Goal: Task Accomplishment & Management: Complete application form

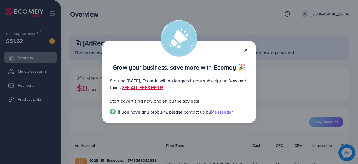
click at [163, 88] on link "SEE ALL FEES HERE!" at bounding box center [142, 87] width 41 height 6
click at [246, 50] on line at bounding box center [246, 50] width 2 height 2
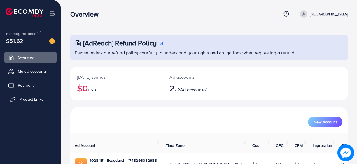
click at [34, 102] on link "Product Links" at bounding box center [30, 98] width 53 height 11
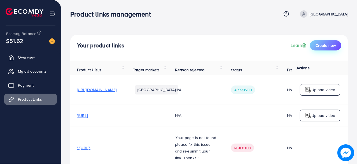
click at [321, 44] on span "Create new" at bounding box center [325, 46] width 20 height 6
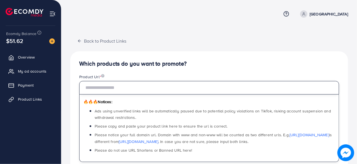
click at [124, 90] on input "text" at bounding box center [209, 87] width 260 height 13
paste input "**********"
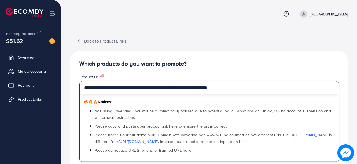
type input "**********"
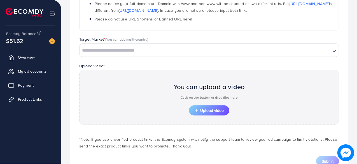
scroll to position [131, 0]
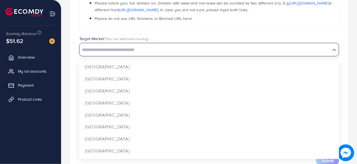
click at [172, 51] on input "Search for option" at bounding box center [205, 50] width 250 height 9
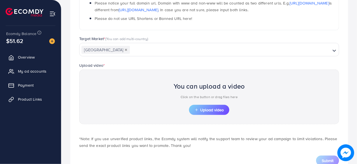
scroll to position [0, 0]
click at [199, 36] on div "Target Market * (You can add multi-country)" at bounding box center [209, 39] width 260 height 7
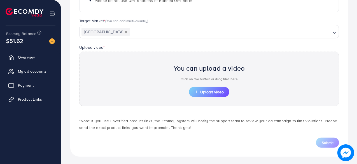
scroll to position [150, 0]
click at [205, 90] on span "Upload video" at bounding box center [208, 91] width 29 height 4
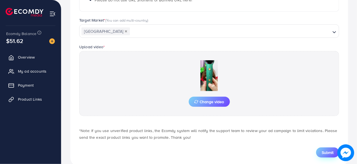
click at [324, 150] on span "Submit" at bounding box center [327, 152] width 12 height 6
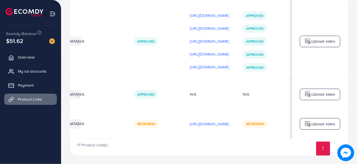
scroll to position [0, 165]
click at [323, 122] on p "Upload video" at bounding box center [323, 123] width 24 height 7
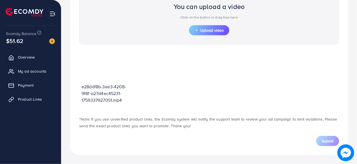
scroll to position [200, 0]
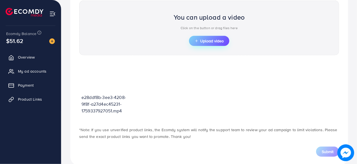
click at [204, 40] on span "Upload video" at bounding box center [208, 41] width 29 height 4
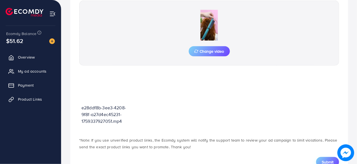
click at [323, 160] on span "Submit" at bounding box center [327, 162] width 12 height 6
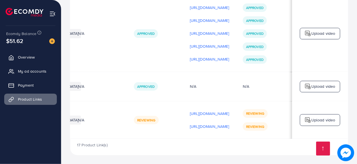
scroll to position [0, 166]
click at [311, 116] on p "Upload video" at bounding box center [323, 119] width 24 height 7
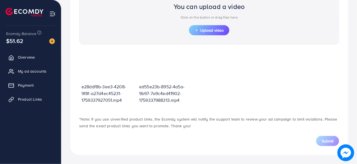
scroll to position [200, 0]
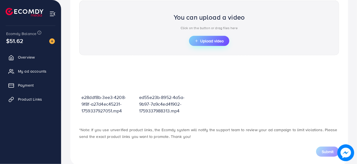
click at [213, 39] on span "Upload video" at bounding box center [208, 41] width 29 height 4
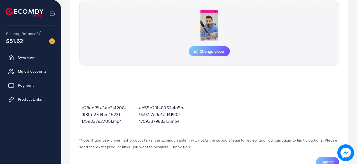
click at [330, 160] on span "Submit" at bounding box center [327, 162] width 12 height 6
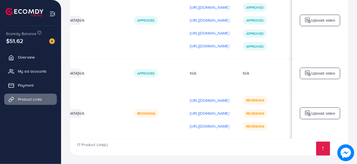
scroll to position [0, 166]
click at [321, 114] on p "Upload video" at bounding box center [323, 113] width 24 height 7
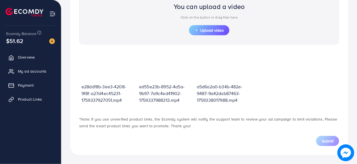
scroll to position [200, 0]
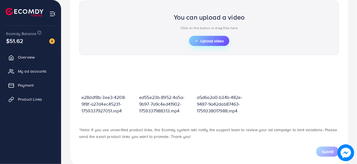
click at [201, 42] on span "Upload video" at bounding box center [208, 41] width 29 height 4
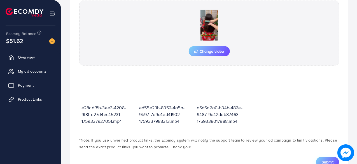
click at [324, 160] on span "Submit" at bounding box center [327, 162] width 12 height 6
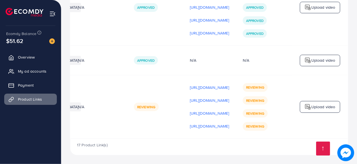
scroll to position [0, 165]
click at [324, 105] on p "Upload video" at bounding box center [323, 106] width 24 height 7
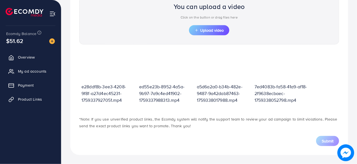
scroll to position [200, 0]
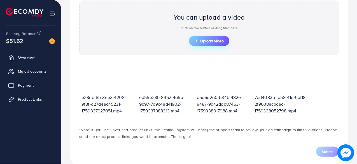
click at [209, 42] on span "Upload video" at bounding box center [208, 41] width 29 height 4
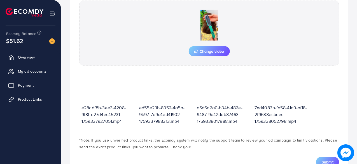
scroll to position [220, 0]
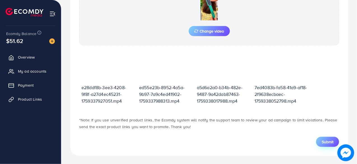
click at [326, 140] on span "Submit" at bounding box center [327, 142] width 12 height 6
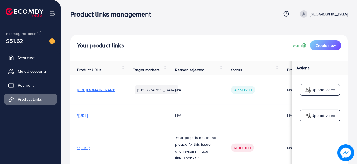
click at [314, 119] on p "Upload video" at bounding box center [323, 115] width 24 height 7
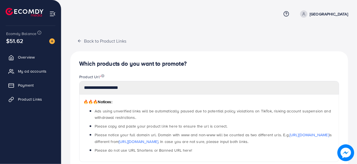
scroll to position [150, 0]
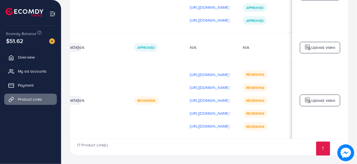
scroll to position [0, 165]
click at [318, 99] on p "Upload video" at bounding box center [323, 100] width 24 height 7
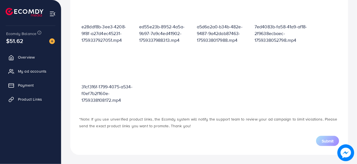
scroll to position [200, 0]
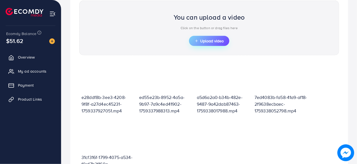
click at [210, 39] on span "Upload video" at bounding box center [208, 41] width 29 height 4
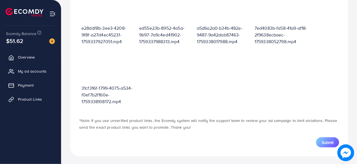
scroll to position [280, 0]
click at [324, 140] on span "Submit" at bounding box center [327, 142] width 12 height 6
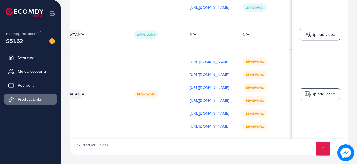
scroll to position [0, 166]
click at [321, 94] on p "Upload video" at bounding box center [323, 93] width 24 height 7
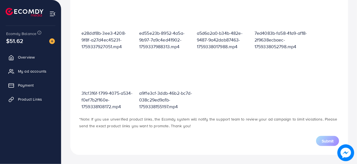
scroll to position [200, 0]
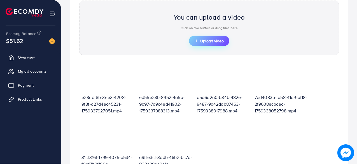
click at [204, 40] on span "Upload video" at bounding box center [208, 41] width 29 height 4
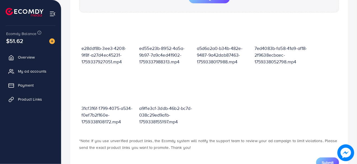
scroll to position [274, 0]
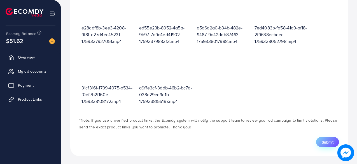
click at [329, 142] on span "Submit" at bounding box center [327, 142] width 12 height 6
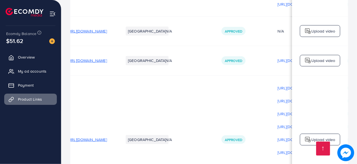
scroll to position [1, 0]
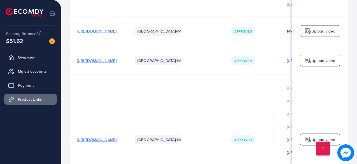
drag, startPoint x: 125, startPoint y: 99, endPoint x: 243, endPoint y: 103, distance: 118.1
click at [224, 103] on td "N/A" at bounding box center [196, 139] width 56 height 128
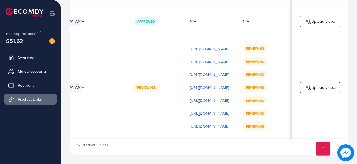
scroll to position [0, 165]
click at [327, 86] on p "Upload video" at bounding box center [323, 87] width 24 height 7
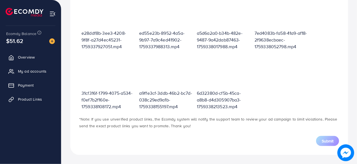
scroll to position [200, 0]
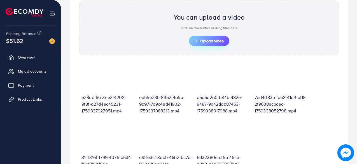
click at [203, 39] on span "Upload video" at bounding box center [208, 41] width 29 height 4
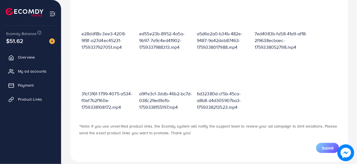
scroll to position [274, 0]
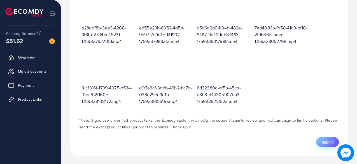
click at [326, 142] on span "Submit" at bounding box center [327, 142] width 12 height 6
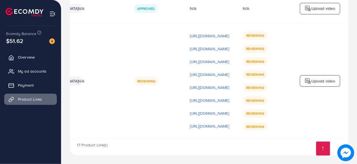
scroll to position [0, 165]
click at [324, 79] on p "Upload video" at bounding box center [323, 80] width 24 height 7
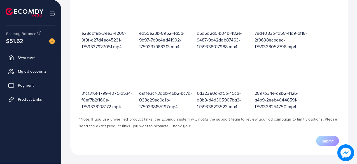
scroll to position [200, 0]
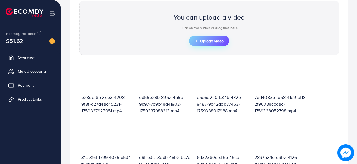
click at [207, 39] on span "Upload video" at bounding box center [208, 41] width 29 height 4
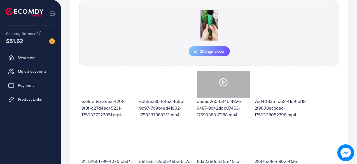
scroll to position [274, 0]
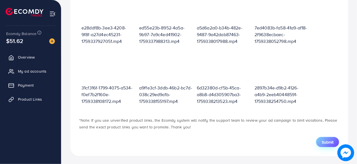
click at [328, 142] on span "Submit" at bounding box center [327, 142] width 12 height 6
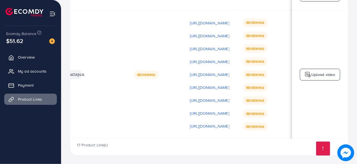
scroll to position [0, 165]
click at [27, 99] on span "Product Links" at bounding box center [31, 99] width 24 height 6
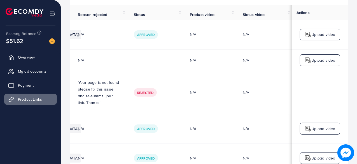
scroll to position [0, 0]
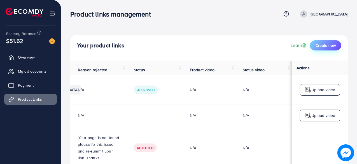
click at [328, 44] on span "Create new" at bounding box center [325, 46] width 20 height 6
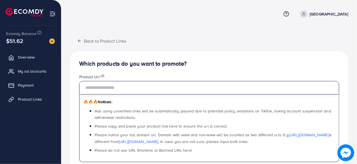
click at [163, 85] on input "text" at bounding box center [209, 87] width 260 height 13
paste input "**********"
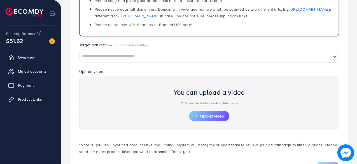
scroll to position [126, 0]
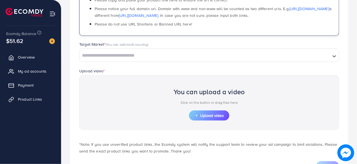
type input "**********"
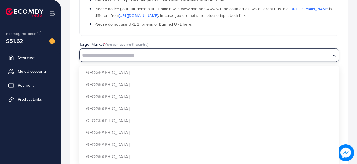
click at [120, 57] on input "Search for option" at bounding box center [205, 55] width 250 height 9
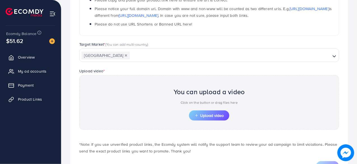
click at [130, 69] on div "Upload video * You can upload a video Click on the button or drag files here Up…" at bounding box center [209, 98] width 269 height 62
click at [214, 114] on span "Upload video" at bounding box center [208, 115] width 29 height 4
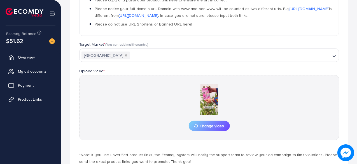
scroll to position [161, 0]
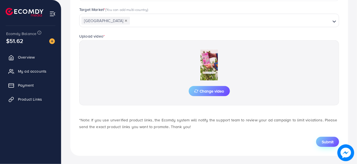
click at [328, 139] on span "Submit" at bounding box center [327, 142] width 12 height 6
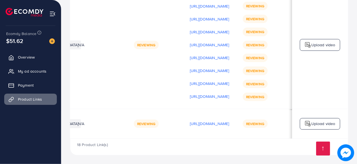
scroll to position [0, 166]
click at [316, 122] on p "Upload video" at bounding box center [323, 123] width 24 height 7
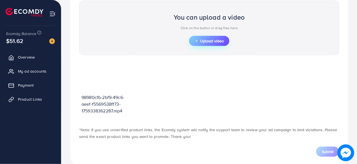
click at [213, 41] on span "Upload video" at bounding box center [208, 41] width 29 height 4
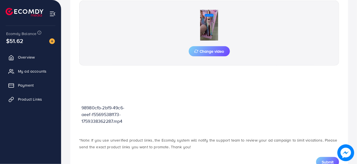
scroll to position [220, 0]
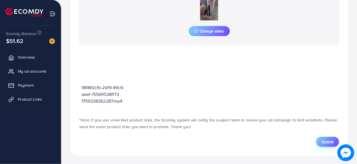
click at [327, 137] on button "Submit" at bounding box center [327, 142] width 23 height 10
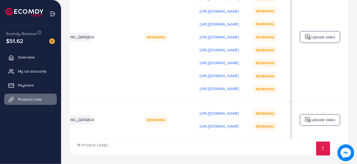
scroll to position [0, 134]
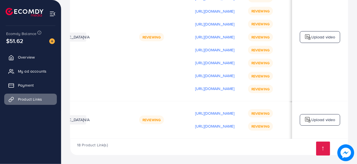
click at [318, 119] on p "Upload video" at bounding box center [323, 119] width 24 height 7
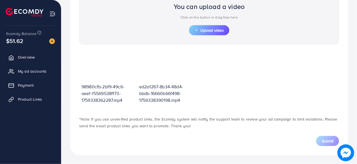
scroll to position [200, 0]
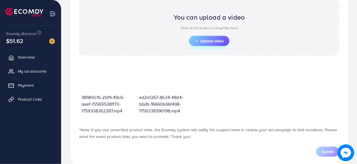
click at [208, 39] on span "Upload video" at bounding box center [208, 41] width 29 height 4
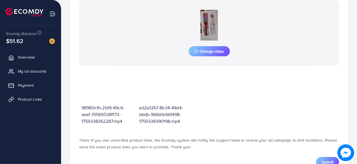
scroll to position [220, 0]
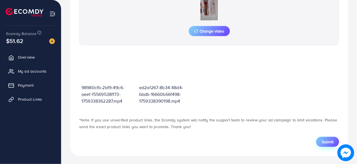
click at [326, 139] on span "Submit" at bounding box center [327, 142] width 12 height 6
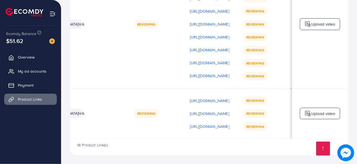
scroll to position [0, 165]
click at [329, 111] on p "Upload video" at bounding box center [323, 113] width 24 height 7
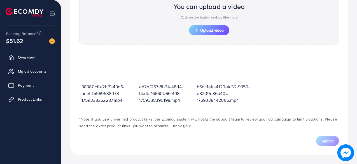
scroll to position [200, 0]
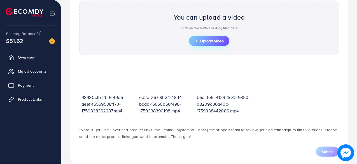
click at [214, 39] on span "Upload video" at bounding box center [208, 41] width 29 height 4
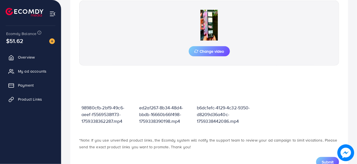
scroll to position [220, 0]
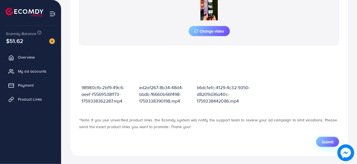
click at [327, 142] on span "Submit" at bounding box center [327, 142] width 12 height 6
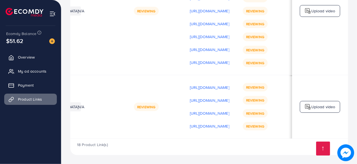
scroll to position [0, 165]
